Goal: Transaction & Acquisition: Purchase product/service

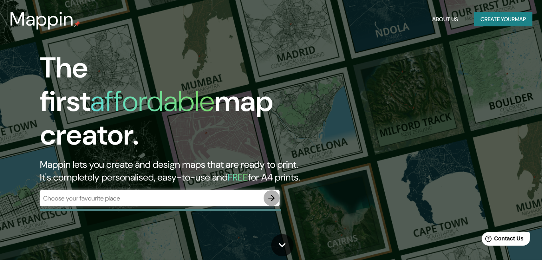
click at [272, 195] on icon "button" at bounding box center [272, 198] width 6 height 6
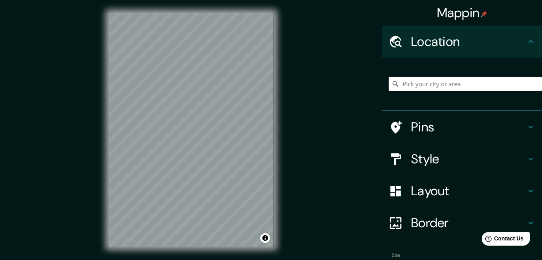
click at [408, 81] on input "Pick your city or area" at bounding box center [465, 84] width 153 height 14
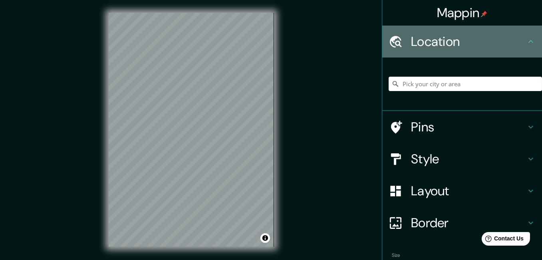
click at [420, 48] on h4 "Location" at bounding box center [468, 42] width 115 height 16
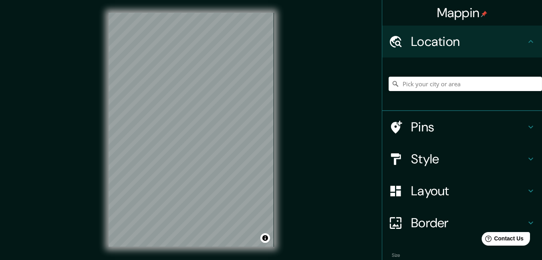
click at [296, 115] on div "Mappin Location Pins Style Layout Border Choose a border. Hint : you can make l…" at bounding box center [271, 136] width 542 height 273
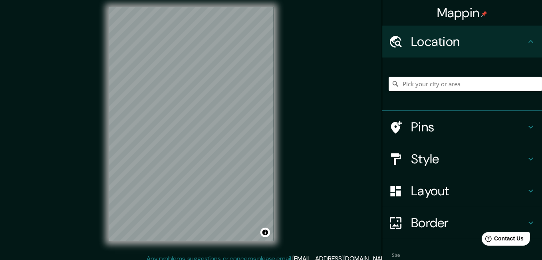
scroll to position [12, 0]
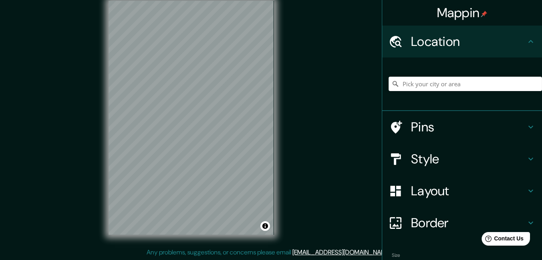
click at [436, 154] on h4 "Style" at bounding box center [468, 159] width 115 height 16
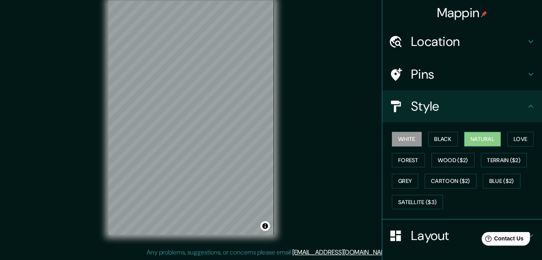
click at [483, 136] on button "Natural" at bounding box center [482, 139] width 37 height 15
click at [438, 136] on button "Black" at bounding box center [443, 139] width 30 height 15
click at [409, 138] on button "White" at bounding box center [407, 139] width 30 height 15
click at [433, 138] on button "Black" at bounding box center [443, 139] width 30 height 15
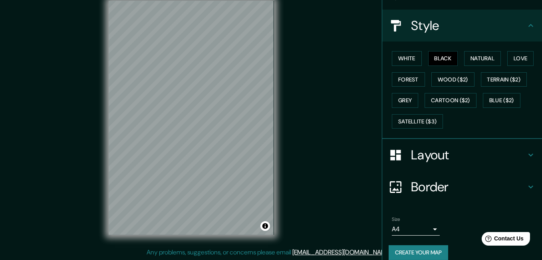
scroll to position [88, 0]
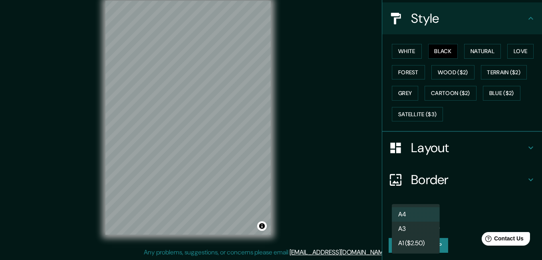
click at [427, 219] on body "Mappin Location Pins Style White Black Natural Love Forest Wood ($2) Terrain ($…" at bounding box center [271, 118] width 542 height 260
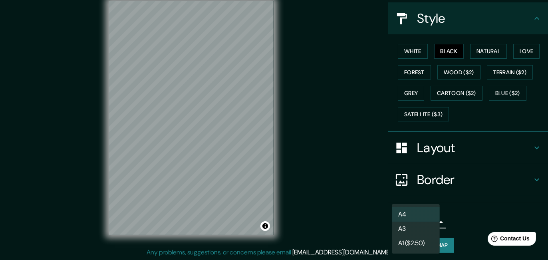
click at [412, 229] on li "A3" at bounding box center [416, 229] width 48 height 14
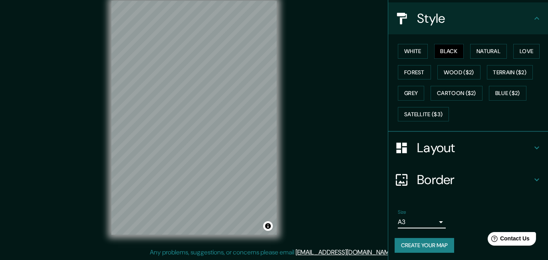
click at [418, 219] on body "Mappin Location Pins Style White Black Natural Love Forest Wood ($2) Terrain ($…" at bounding box center [274, 118] width 548 height 260
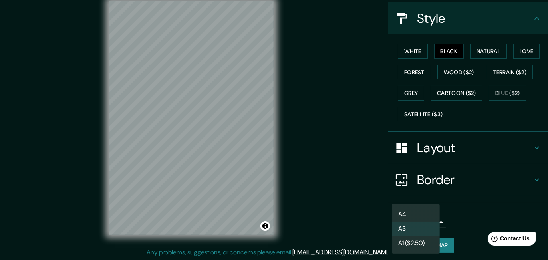
click at [408, 211] on li "A4" at bounding box center [416, 214] width 48 height 14
type input "single"
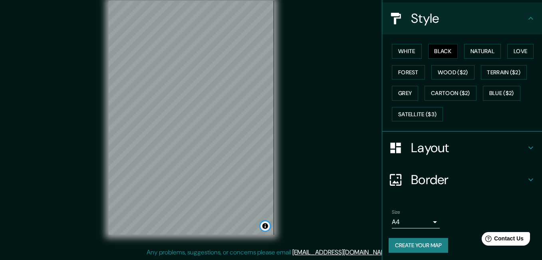
click at [265, 228] on button "Toggle attribution" at bounding box center [266, 226] width 10 height 10
click at [265, 225] on button "Toggle attribution" at bounding box center [266, 226] width 10 height 10
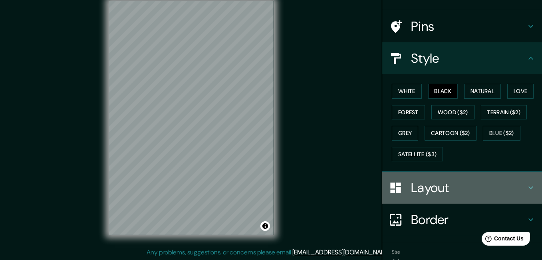
click at [424, 186] on h4 "Layout" at bounding box center [468, 188] width 115 height 16
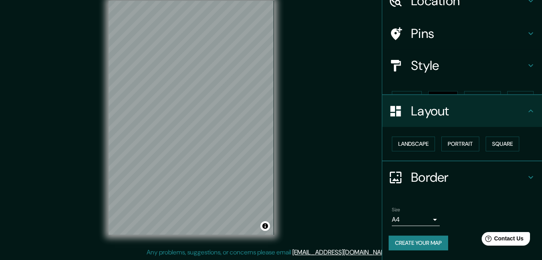
scroll to position [26, 0]
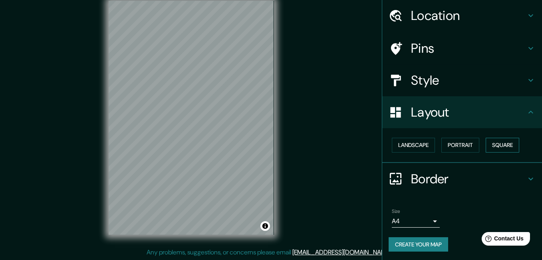
click at [498, 143] on button "Square" at bounding box center [503, 145] width 34 height 15
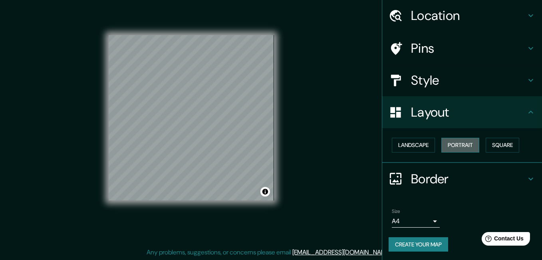
click at [468, 141] on button "Portrait" at bounding box center [461, 145] width 38 height 15
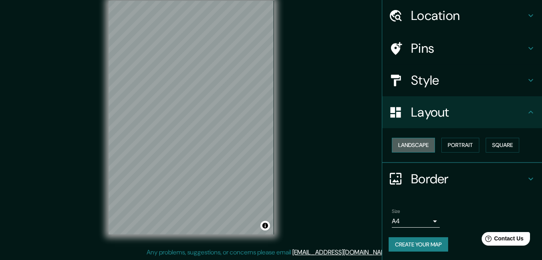
click at [424, 142] on button "Landscape" at bounding box center [413, 145] width 43 height 15
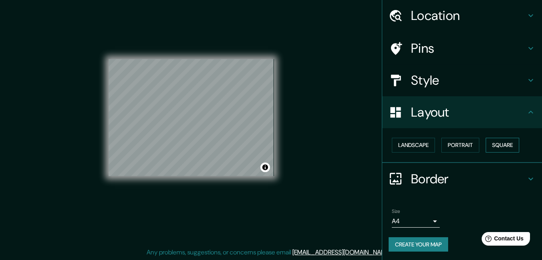
click at [486, 147] on button "Square" at bounding box center [503, 145] width 34 height 15
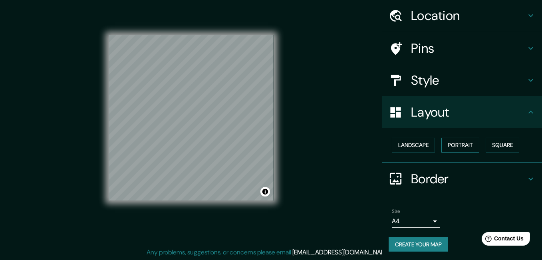
click at [470, 143] on button "Portrait" at bounding box center [461, 145] width 38 height 15
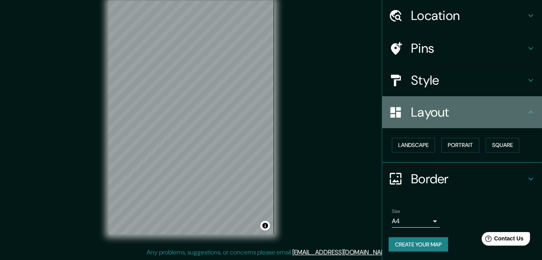
click at [529, 112] on icon at bounding box center [531, 112] width 5 height 3
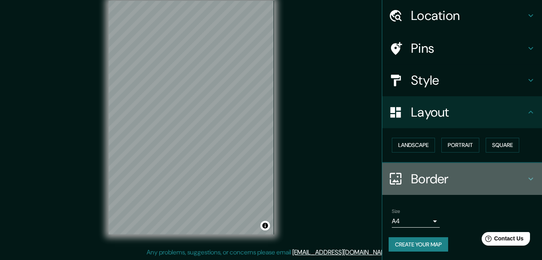
click at [527, 175] on icon at bounding box center [531, 179] width 10 height 10
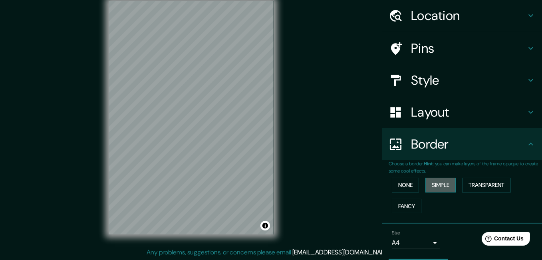
click at [432, 185] on button "Simple" at bounding box center [441, 185] width 30 height 15
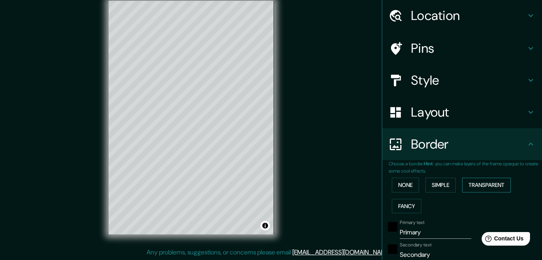
click at [468, 186] on button "Transparent" at bounding box center [486, 185] width 49 height 15
click at [407, 183] on button "None" at bounding box center [405, 185] width 27 height 15
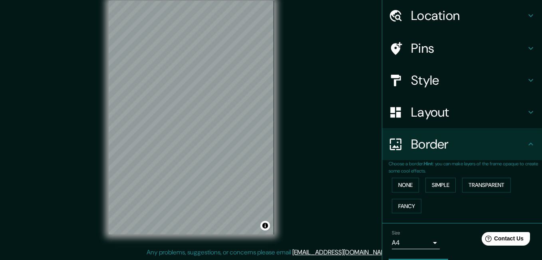
scroll to position [48, 0]
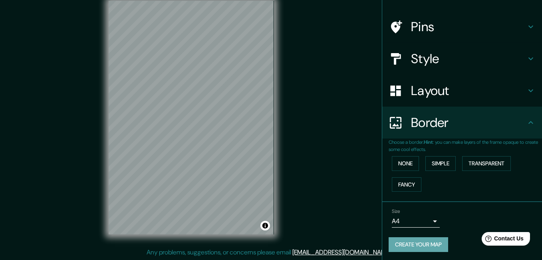
click at [414, 241] on button "Create your map" at bounding box center [419, 244] width 60 height 15
click at [486, 56] on h4 "Style" at bounding box center [468, 59] width 115 height 16
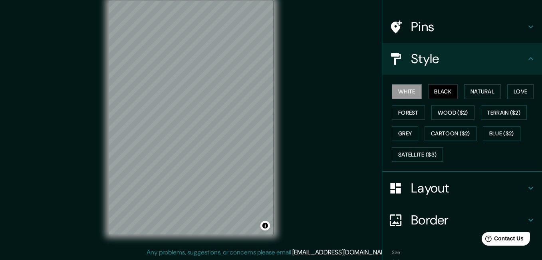
click at [410, 90] on button "White" at bounding box center [407, 91] width 30 height 15
click at [513, 90] on button "Love" at bounding box center [520, 91] width 26 height 15
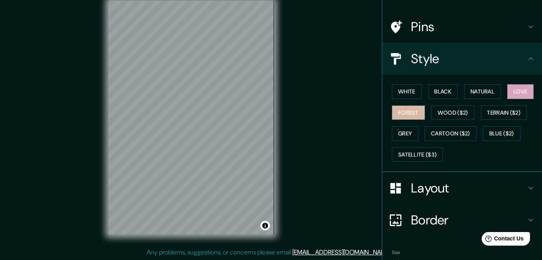
click at [412, 109] on button "Forest" at bounding box center [408, 112] width 33 height 15
click at [406, 130] on button "Grey" at bounding box center [405, 133] width 26 height 15
click at [404, 111] on button "Forest" at bounding box center [408, 112] width 33 height 15
click at [398, 89] on button "White" at bounding box center [407, 91] width 30 height 15
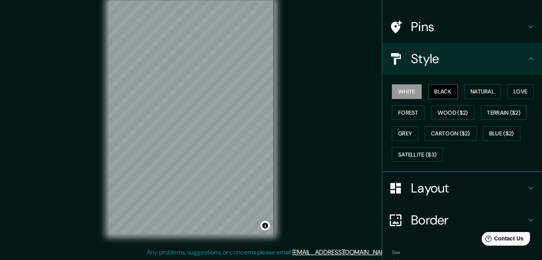
click at [446, 93] on button "Black" at bounding box center [443, 91] width 30 height 15
click at [393, 90] on button "White" at bounding box center [407, 91] width 30 height 15
click at [400, 127] on button "Grey" at bounding box center [405, 133] width 26 height 15
